Goal: Transaction & Acquisition: Register for event/course

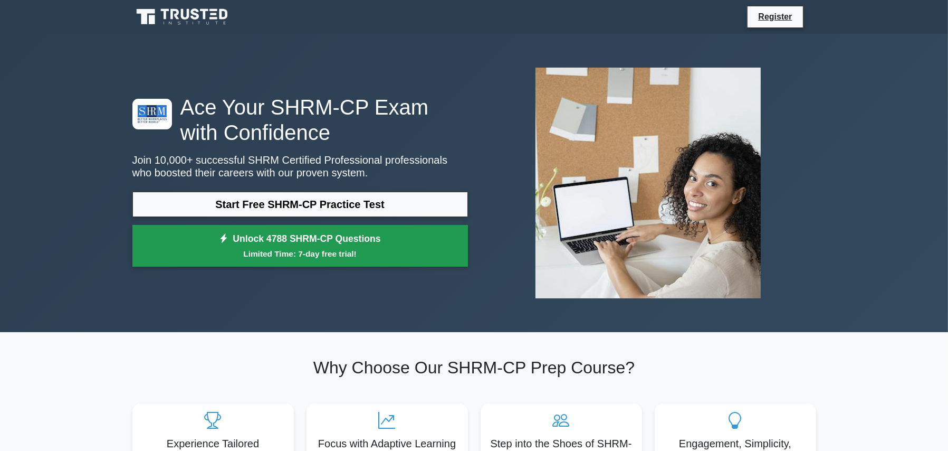
click at [273, 249] on small "Limited Time: 7-day free trial!" at bounding box center [300, 253] width 309 height 12
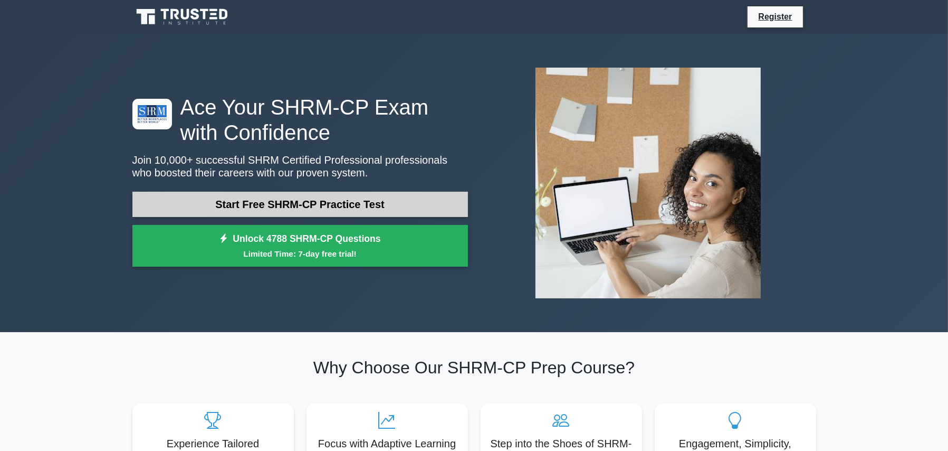
click at [240, 210] on link "Start Free SHRM-CP Practice Test" at bounding box center [300, 204] width 336 height 25
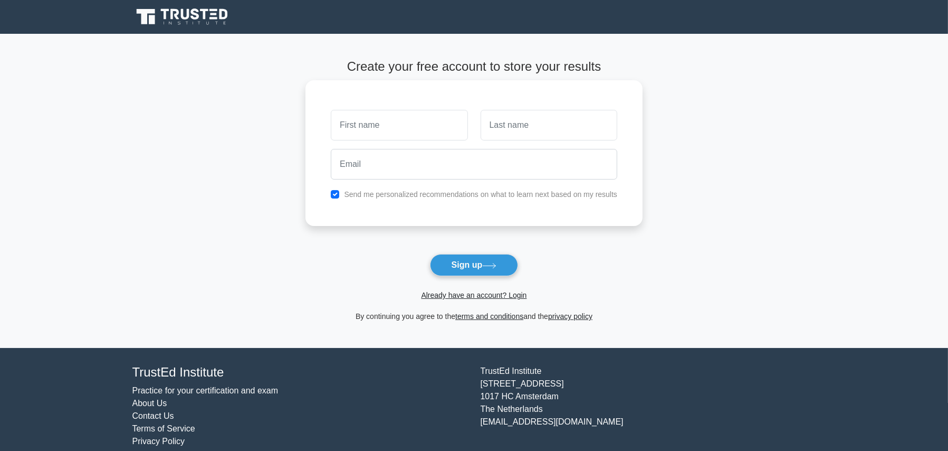
click at [388, 128] on input "text" at bounding box center [399, 125] width 137 height 31
type input "[PERSON_NAME]"
type input "Jackson"
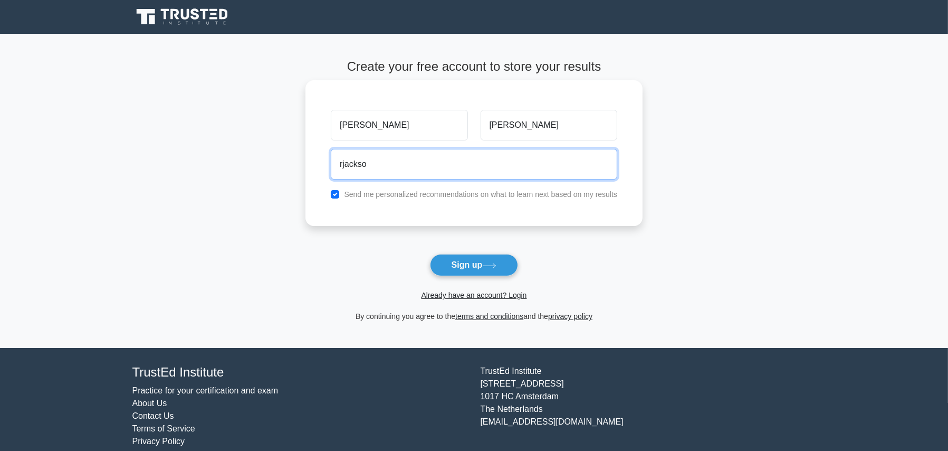
click at [390, 168] on input "rjackso" at bounding box center [474, 164] width 287 height 31
type input "rjackson@reachcyber.org"
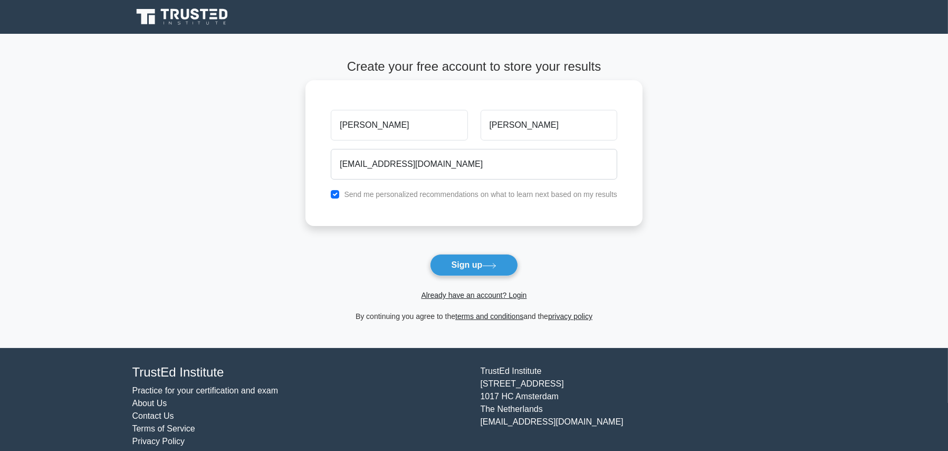
click at [352, 188] on div "Send me personalized recommendations on what to learn next based on my results" at bounding box center [474, 194] width 299 height 13
click at [325, 196] on div "Send me personalized recommendations on what to learn next based on my results" at bounding box center [474, 194] width 299 height 13
click at [341, 191] on div "Send me personalized recommendations on what to learn next based on my results" at bounding box center [474, 194] width 299 height 13
click at [468, 269] on button "Sign up" at bounding box center [474, 265] width 89 height 22
